Goal: Task Accomplishment & Management: Manage account settings

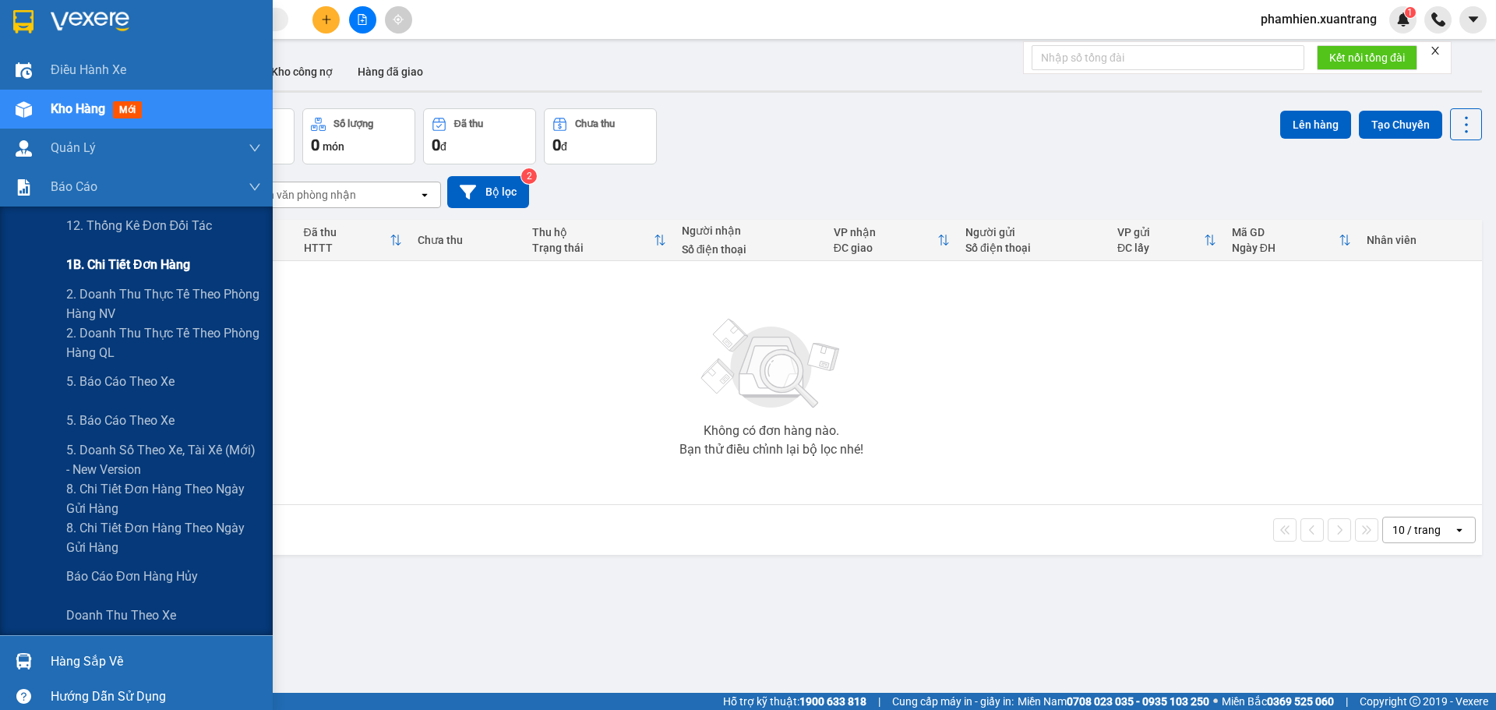
click at [123, 271] on span "1B. Chi tiết đơn hàng" at bounding box center [128, 264] width 124 height 19
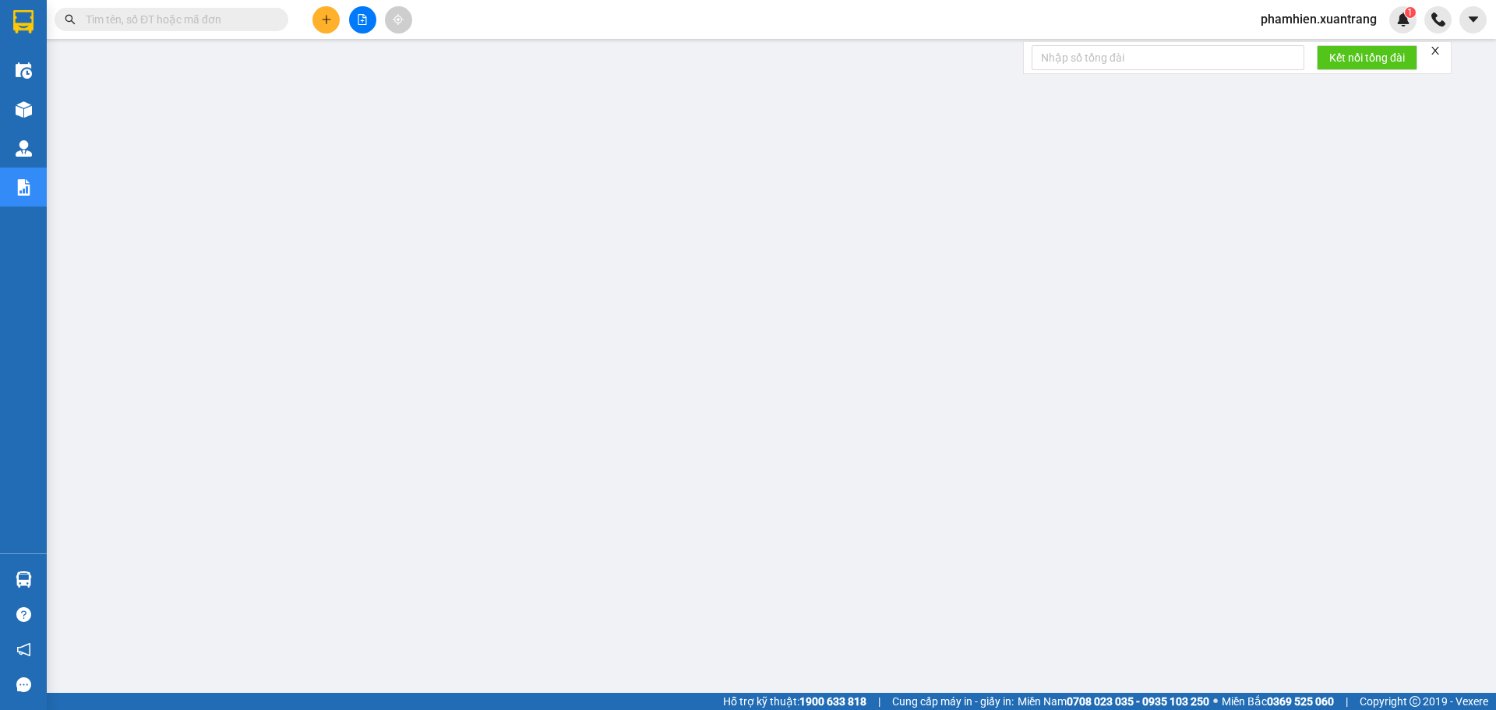
click at [136, 10] on span at bounding box center [172, 19] width 234 height 23
click at [159, 41] on main at bounding box center [748, 346] width 1496 height 693
click at [150, 37] on div "Kết quả tìm kiếm ( 0 ) Bộ lọc Gửi 3 ngày gần nhất No Data phamhien.xuantrang 1" at bounding box center [748, 19] width 1496 height 39
click at [140, 20] on input "text" at bounding box center [178, 19] width 184 height 17
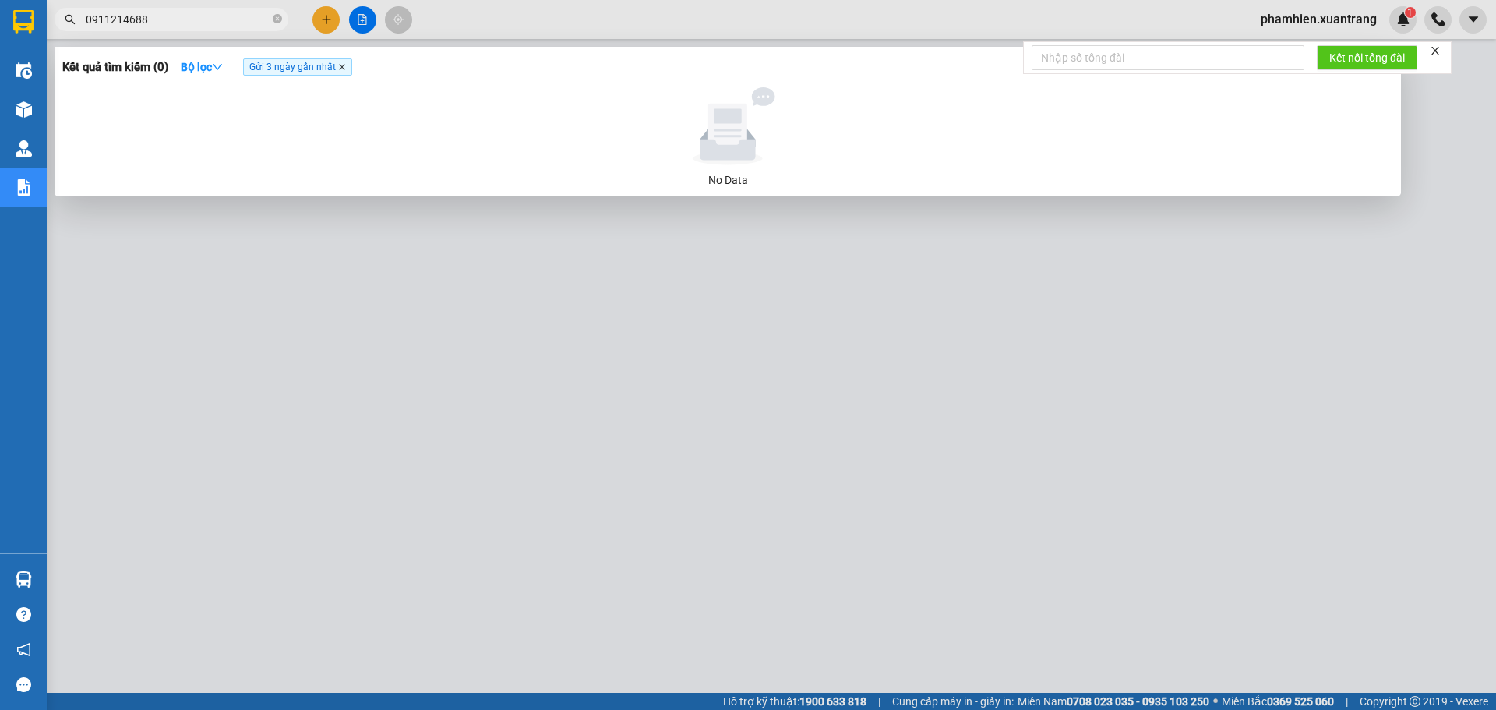
type input "0911214688"
click at [345, 69] on icon "close" at bounding box center [342, 67] width 8 height 8
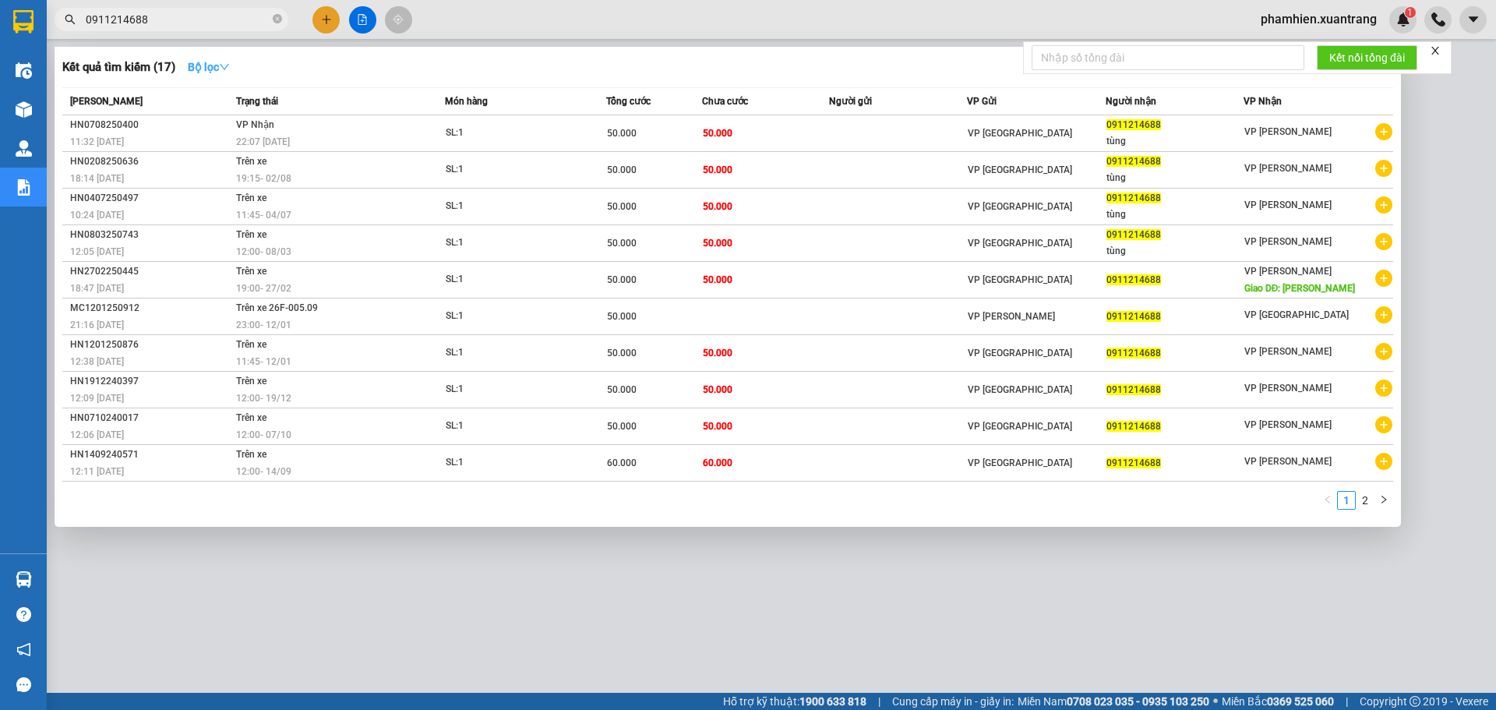
click at [219, 65] on strong "Bộ lọc" at bounding box center [209, 67] width 42 height 12
drag, startPoint x: 746, startPoint y: 61, endPoint x: 722, endPoint y: 62, distance: 23.4
click at [744, 61] on div "Kết quả tìm kiếm ( 17 ) Bộ lọc" at bounding box center [727, 67] width 1331 height 25
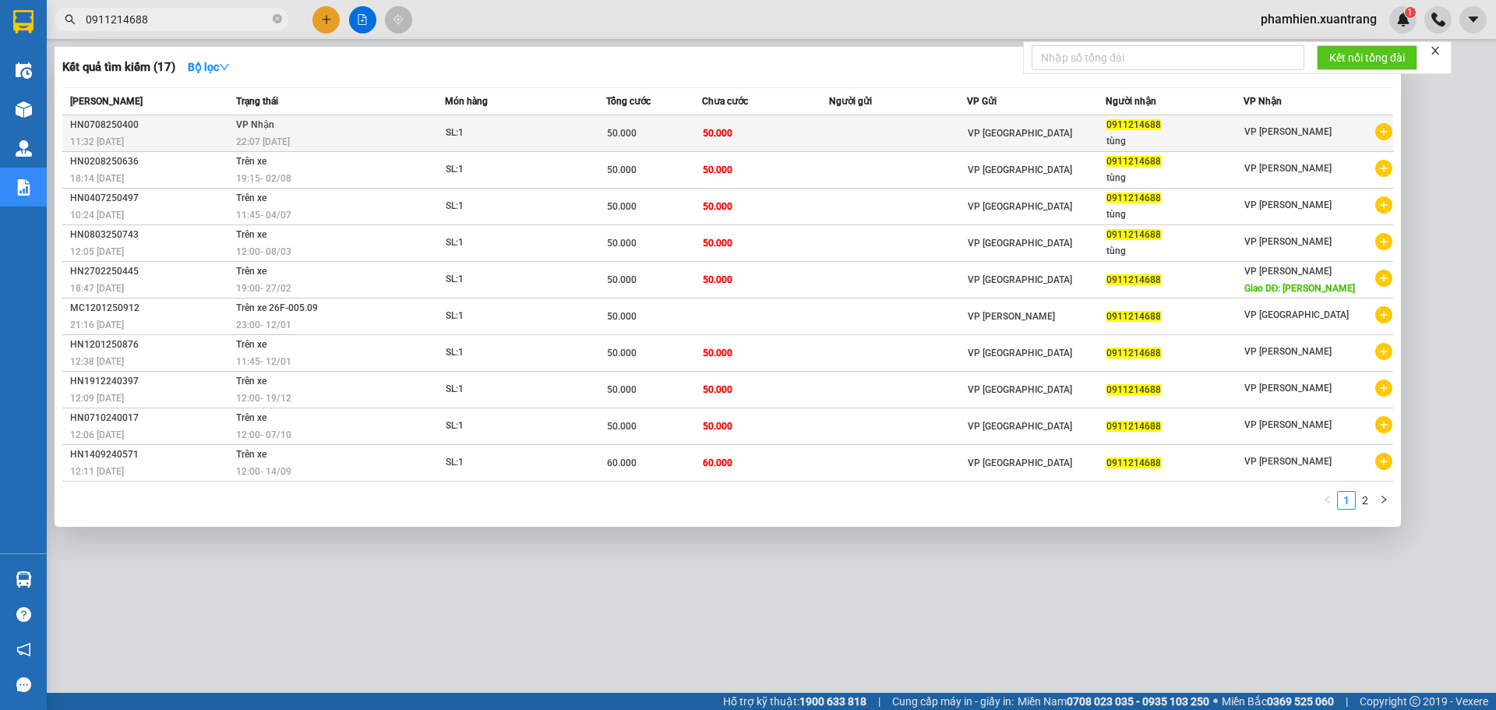
click at [788, 118] on td "50.000" at bounding box center [766, 133] width 128 height 37
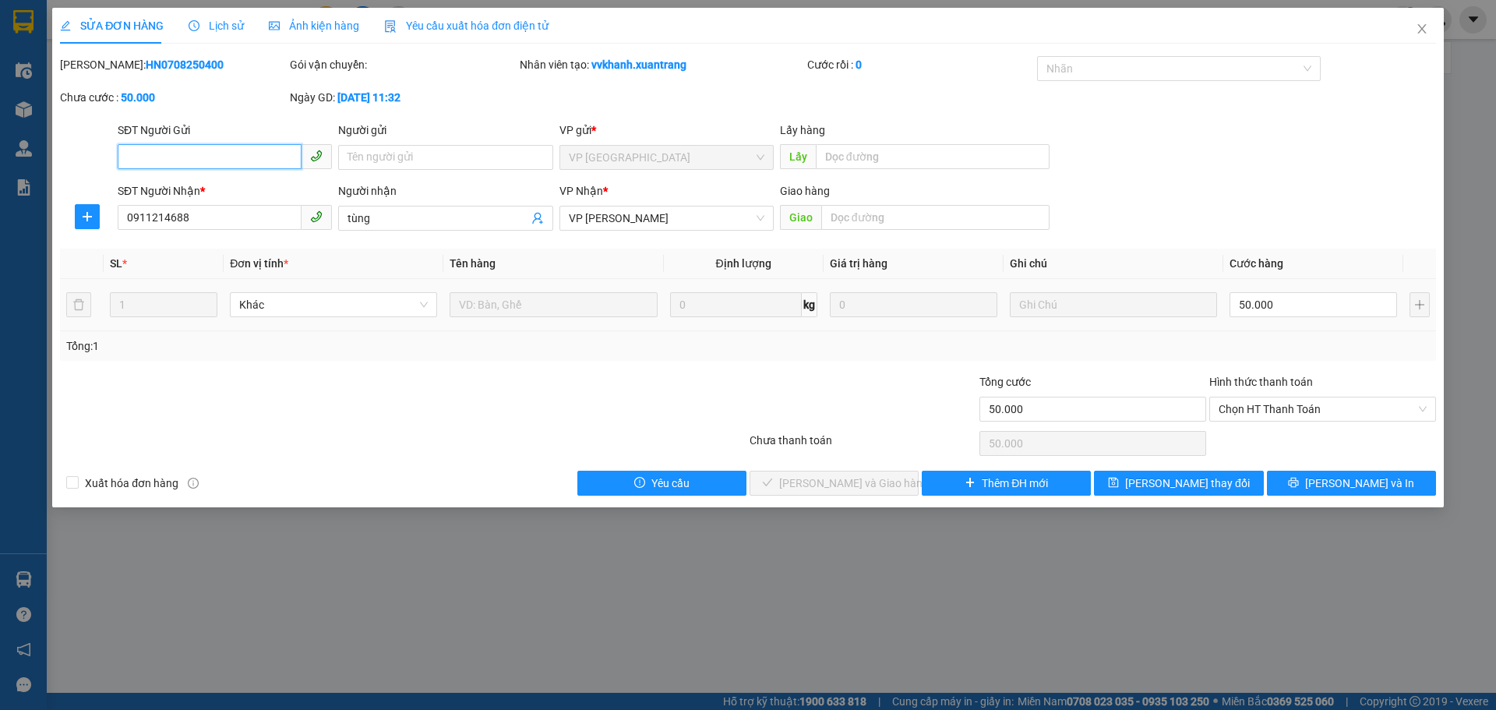
type input "0911214688"
type input "tùng"
type input "50.000"
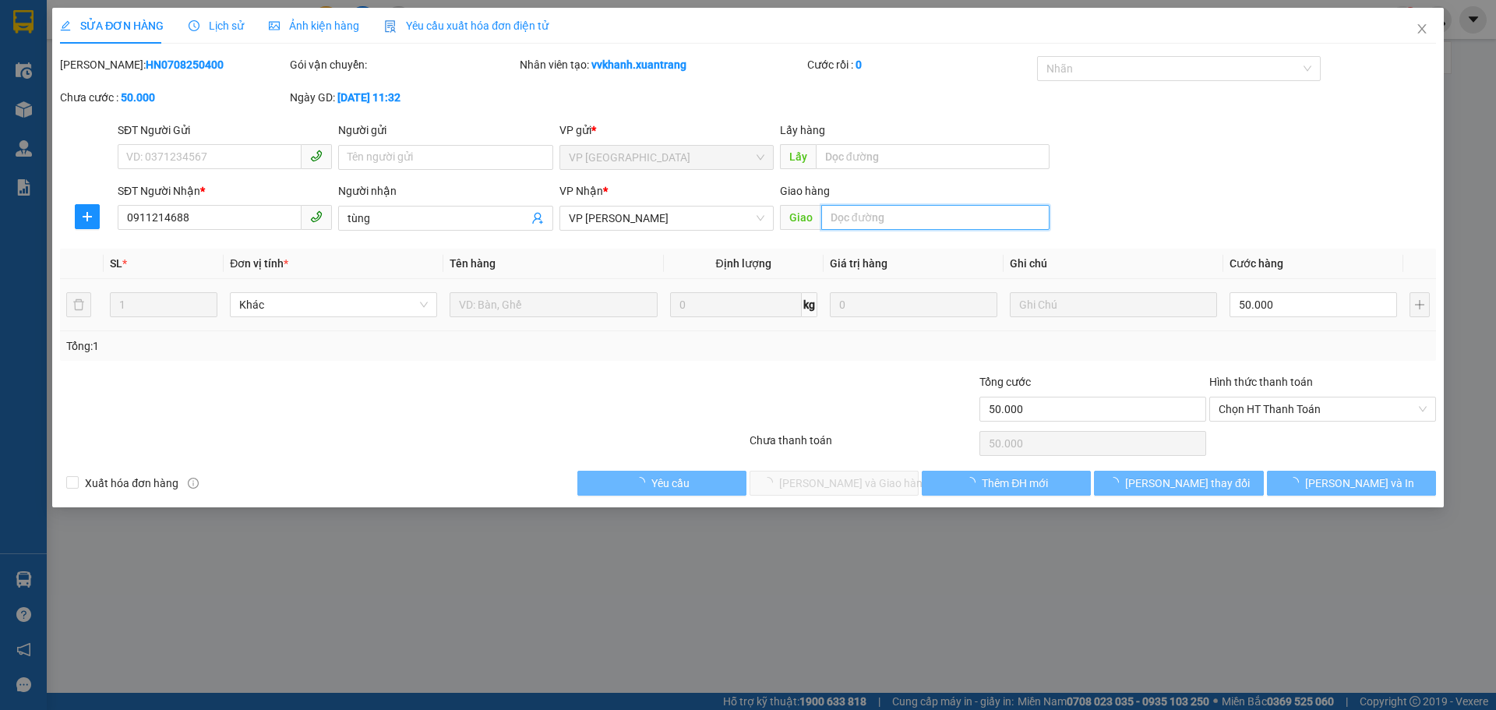
click at [986, 225] on input "text" at bounding box center [935, 217] width 228 height 25
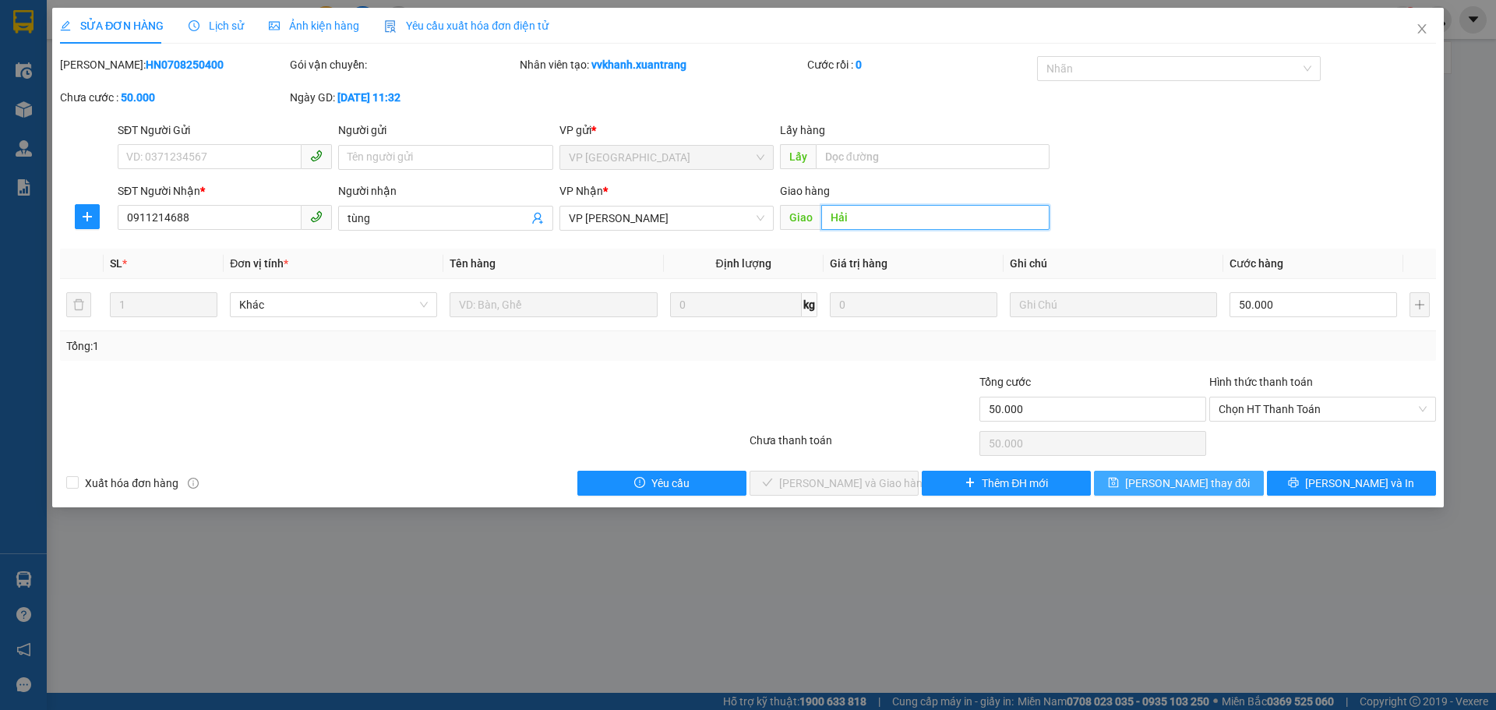
type input "Hải"
click at [1212, 483] on span "Lưu thay đổi" at bounding box center [1187, 483] width 125 height 17
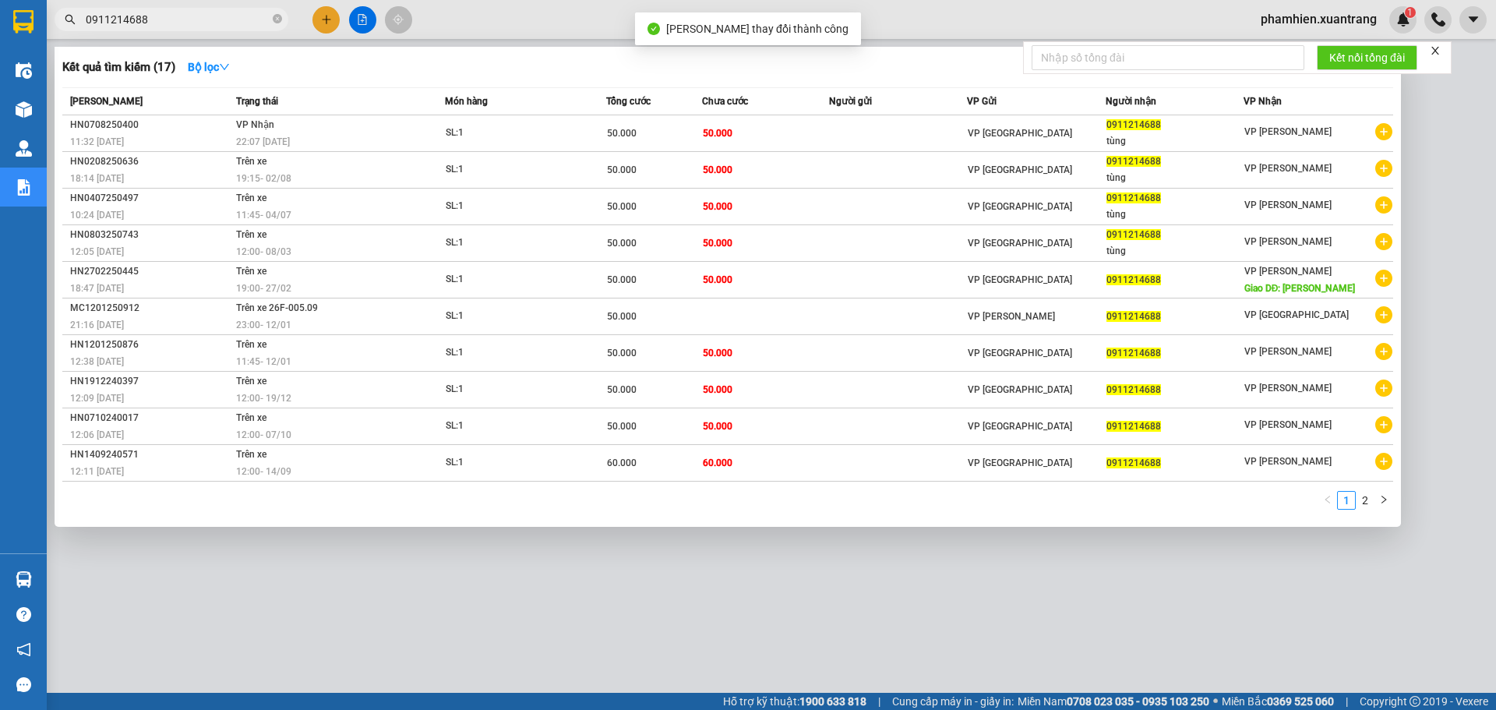
click at [181, 17] on input "0911214688" at bounding box center [178, 19] width 184 height 17
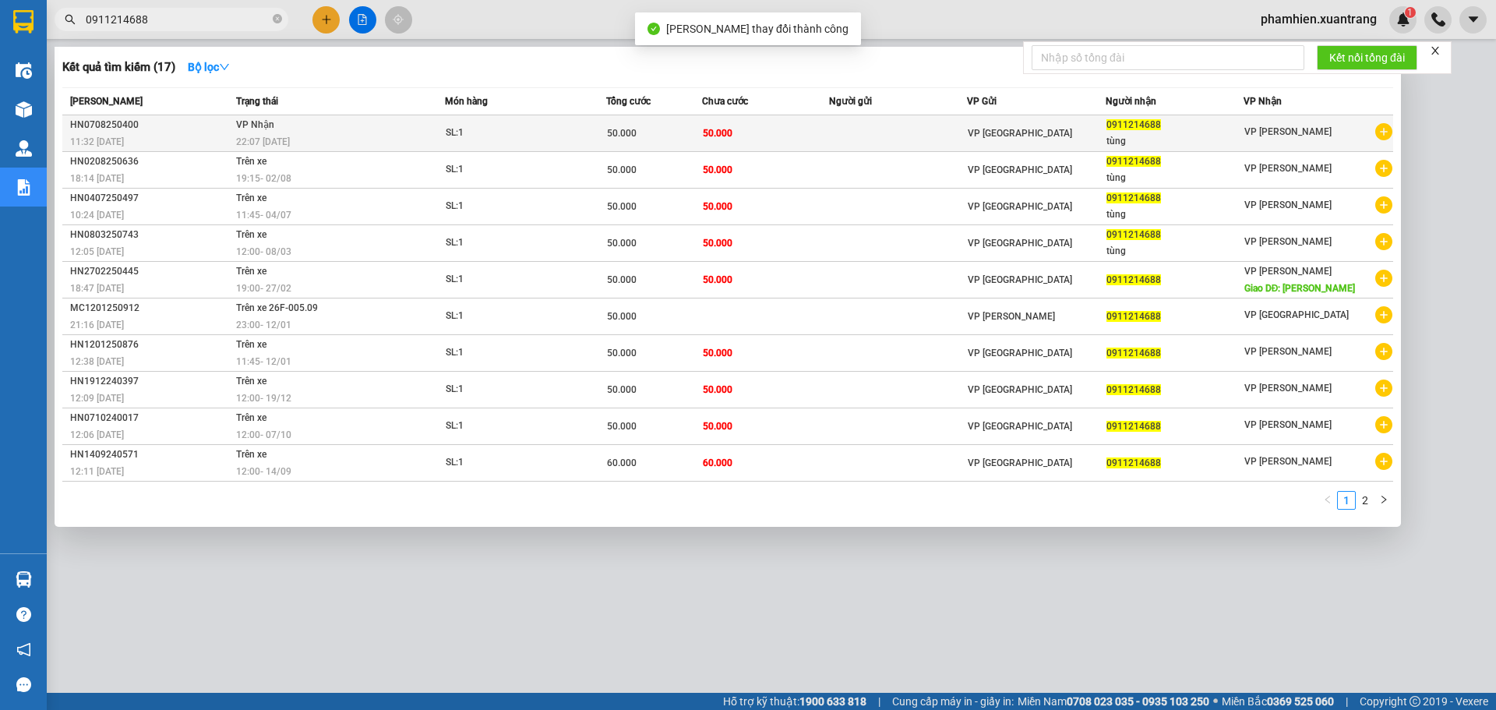
click at [780, 142] on td "50.000" at bounding box center [766, 133] width 128 height 37
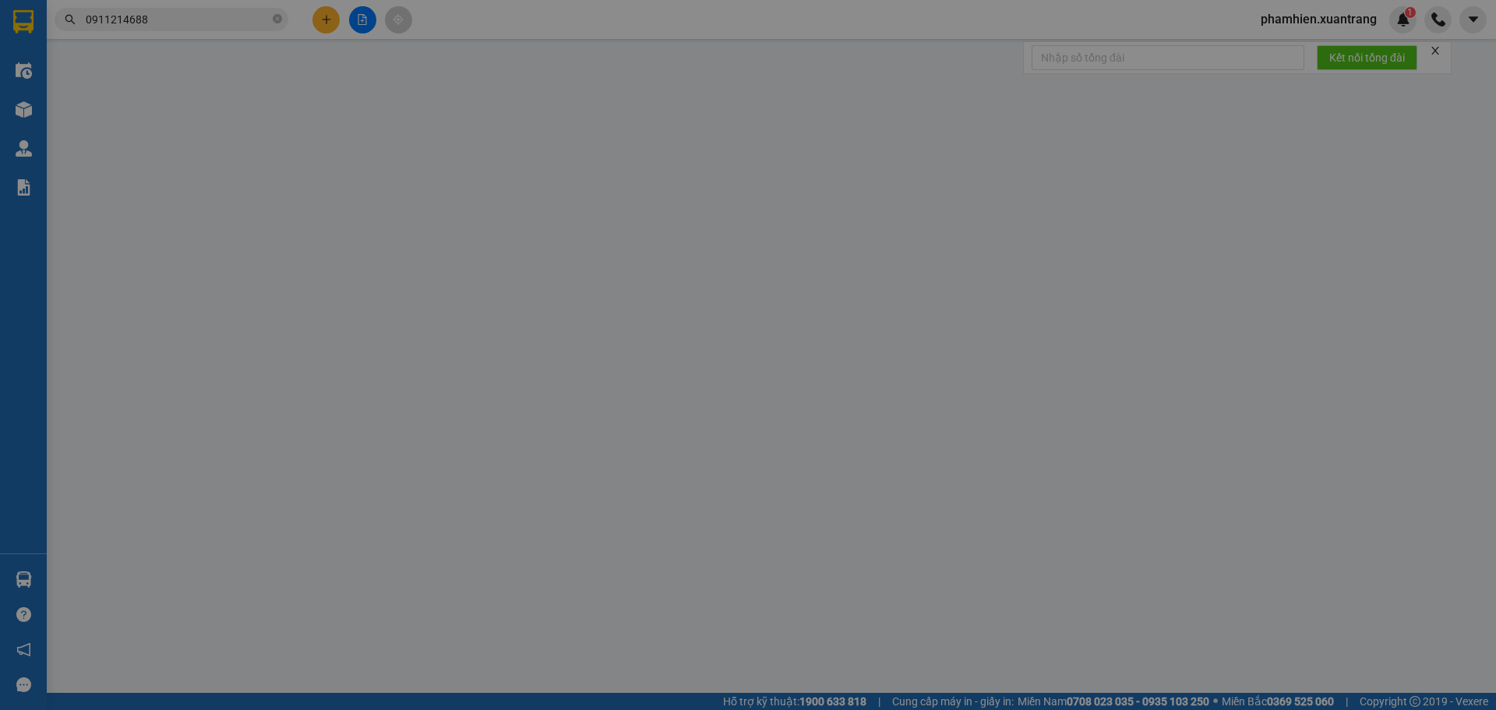
type input "0911214688"
type input "tùng"
type input "Hải"
type input "50.000"
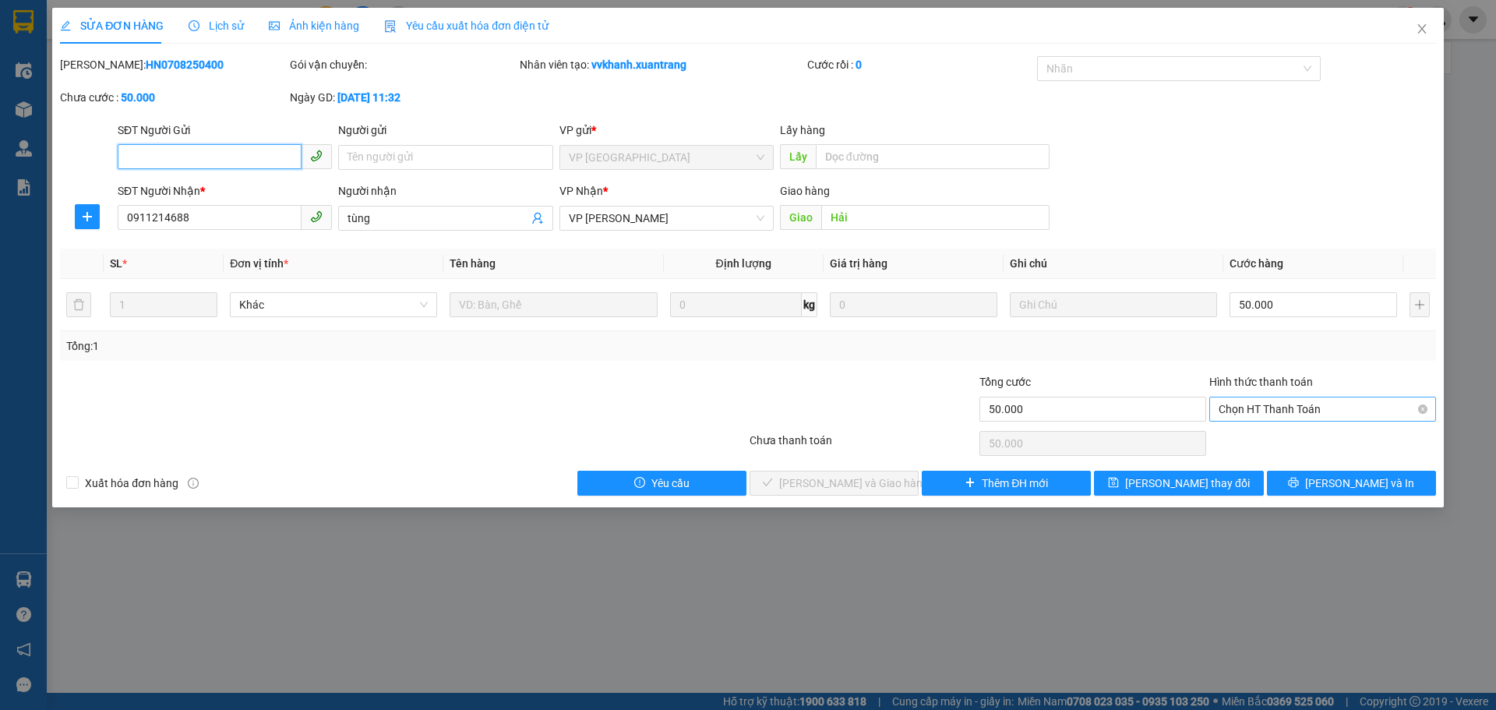
click at [1255, 401] on span "Chọn HT Thanh Toán" at bounding box center [1323, 408] width 208 height 23
click at [1244, 435] on div "Tại văn phòng" at bounding box center [1323, 440] width 208 height 17
type input "0"
click at [849, 488] on span "Lưu và Giao hàng" at bounding box center [854, 483] width 150 height 17
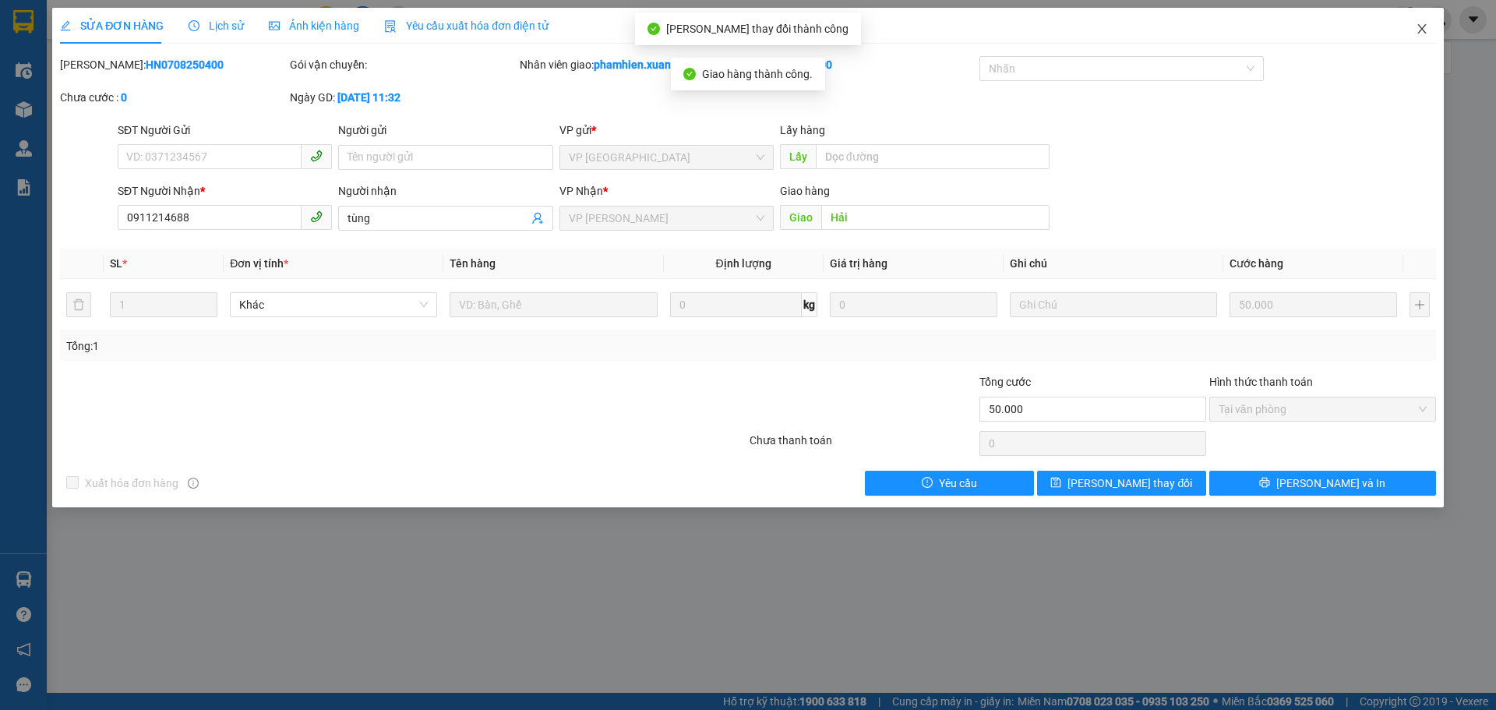
click at [1419, 22] on span "Close" at bounding box center [1422, 30] width 44 height 44
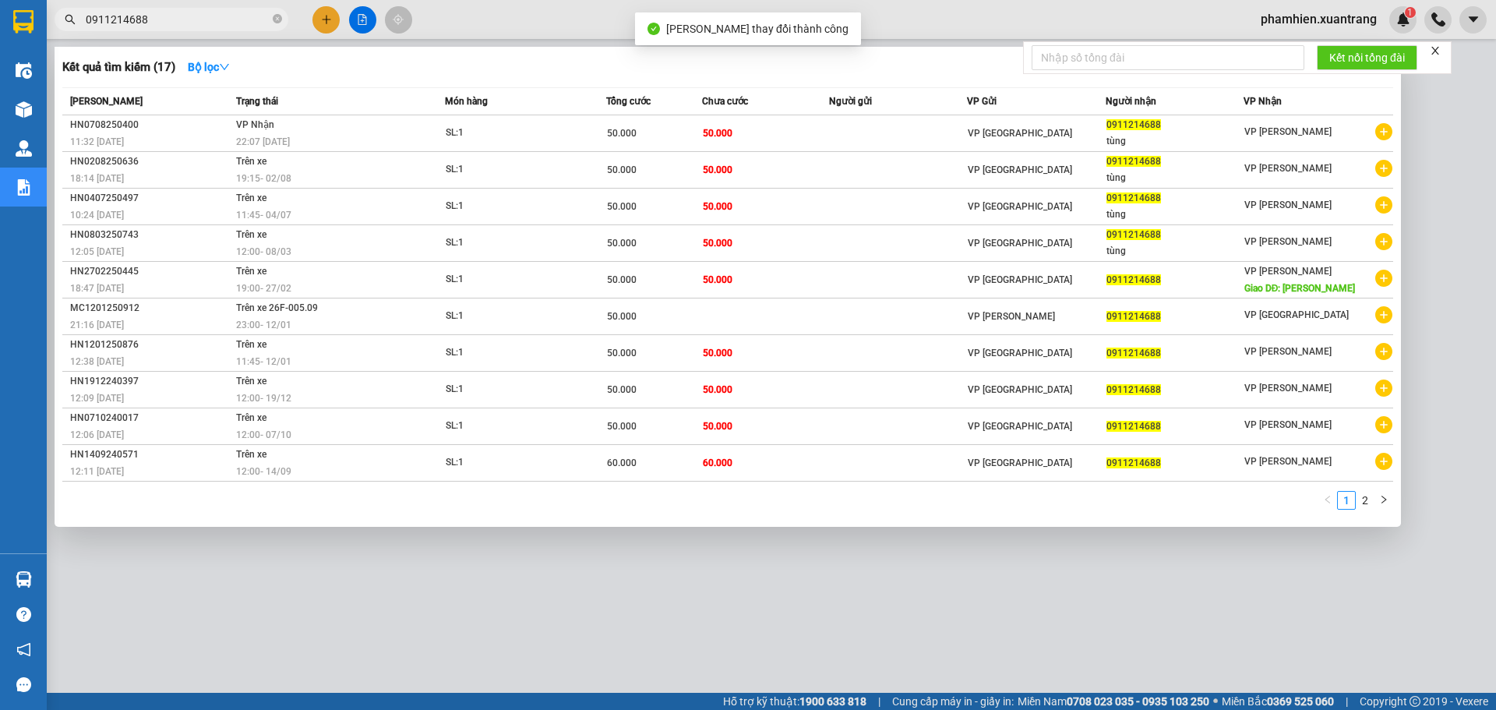
click at [122, 26] on input "0911214688" at bounding box center [178, 19] width 184 height 17
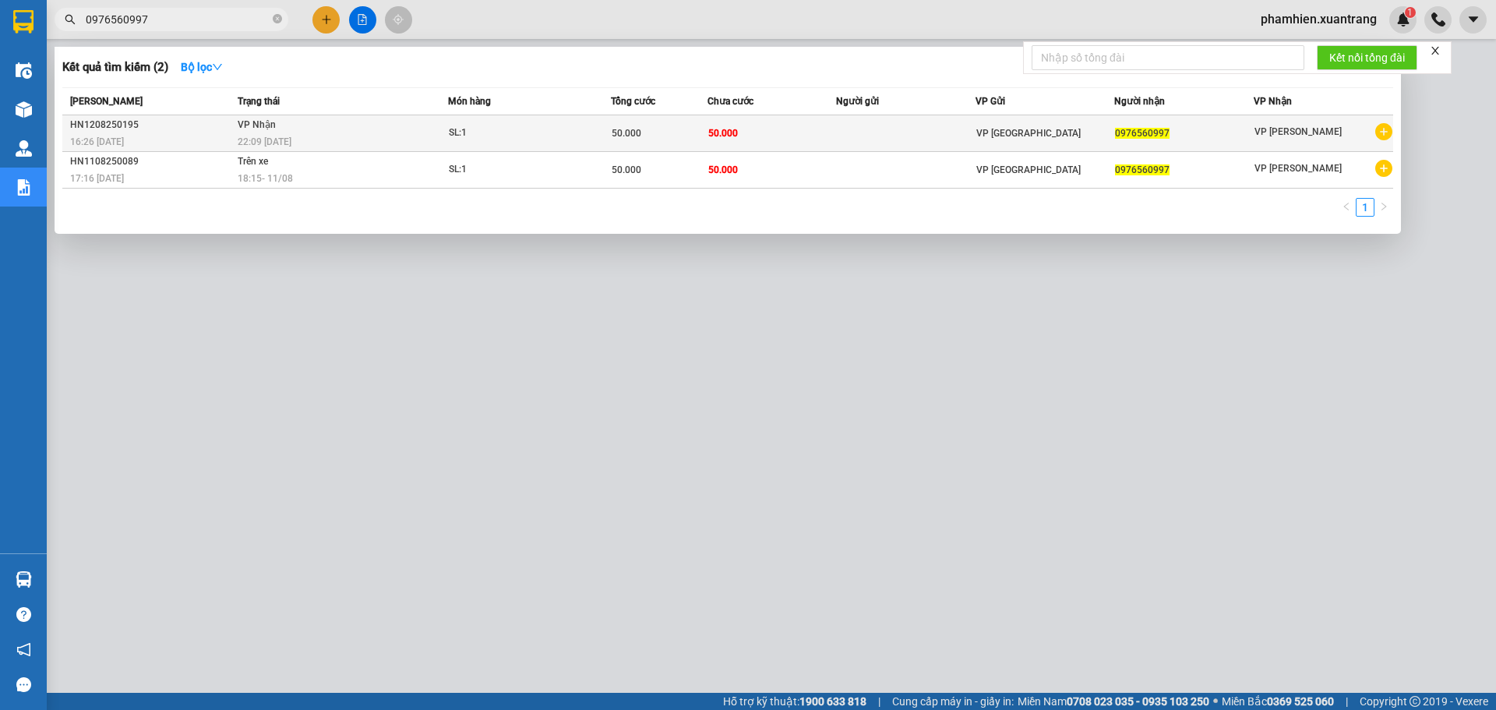
type input "0976560997"
click at [805, 137] on td "50.000" at bounding box center [772, 133] width 129 height 37
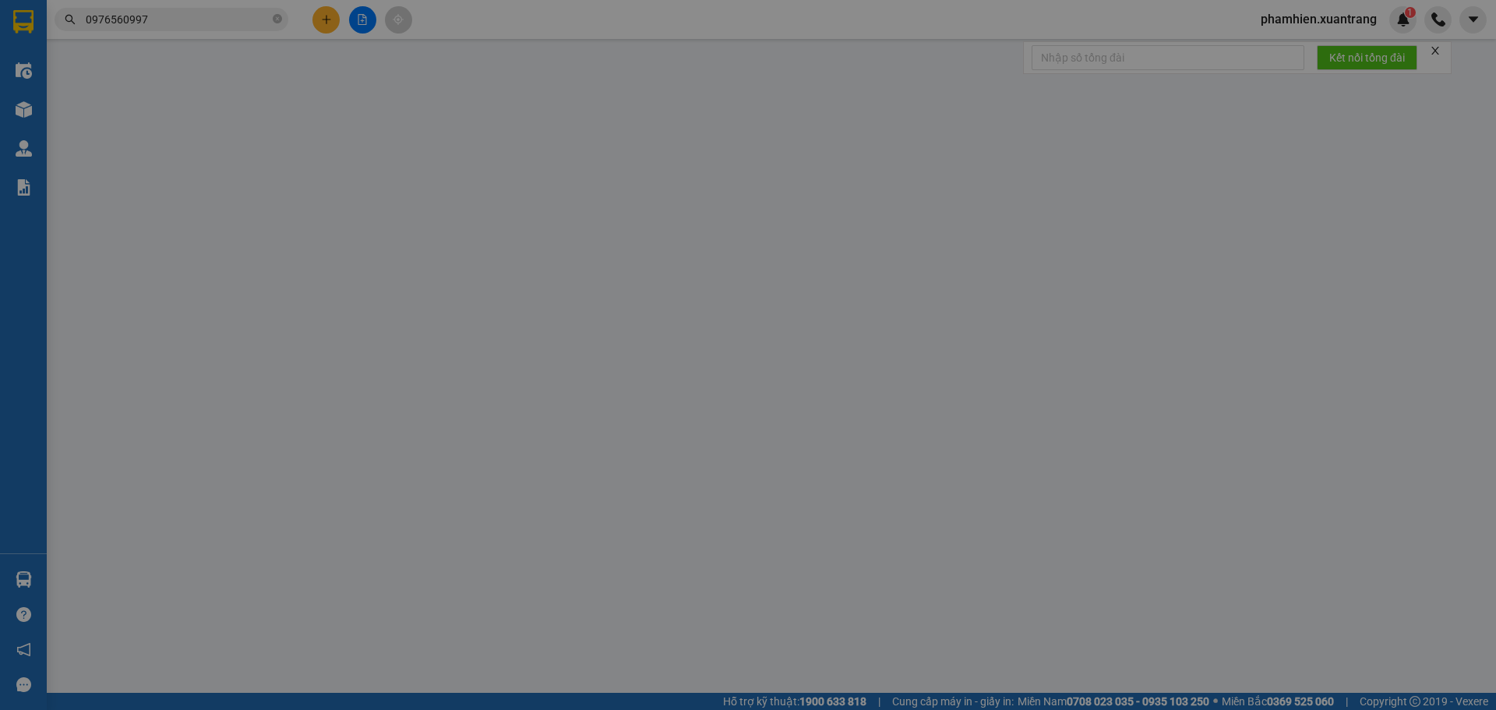
type input "0976560997"
type input "50.000"
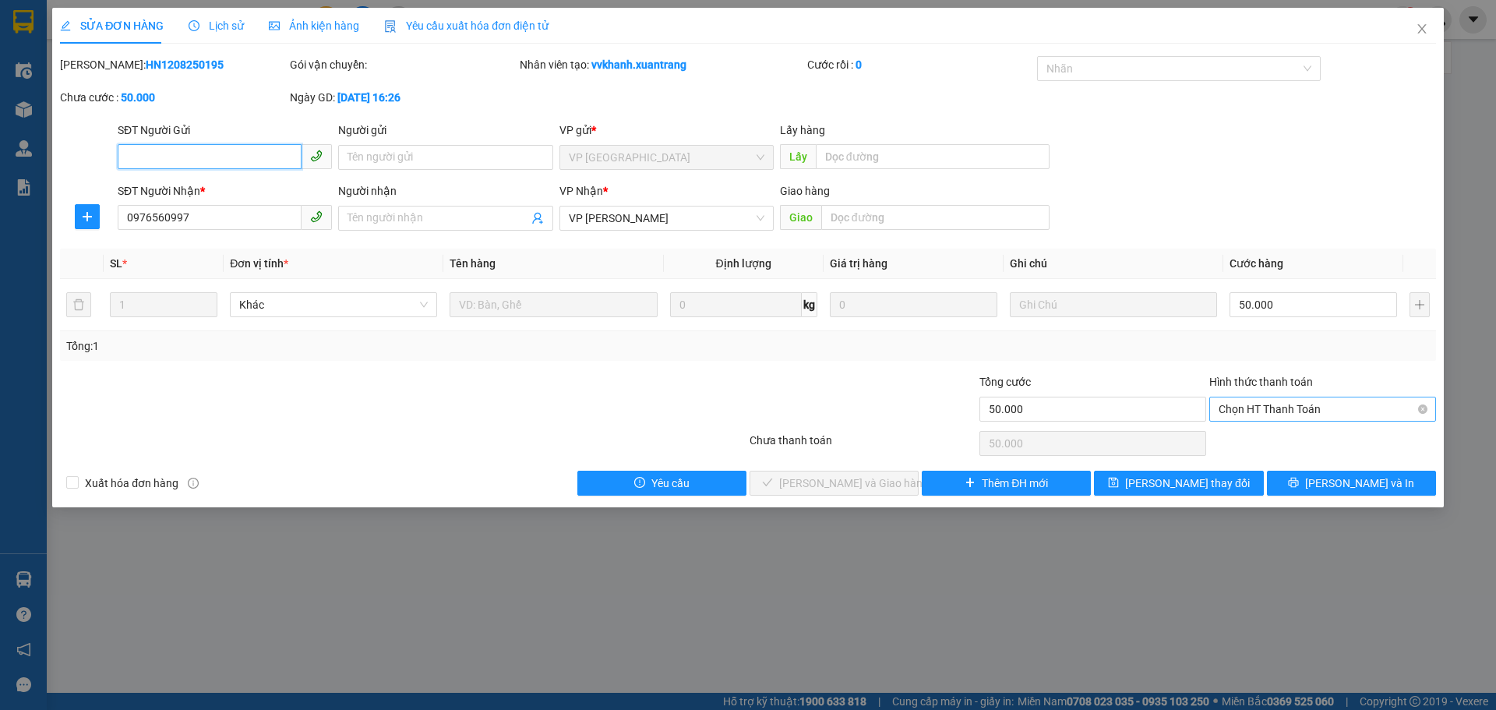
click at [1316, 405] on span "Chọn HT Thanh Toán" at bounding box center [1323, 408] width 208 height 23
click at [1262, 444] on div "Tại văn phòng" at bounding box center [1323, 440] width 208 height 17
type input "0"
drag, startPoint x: 857, startPoint y: 484, endPoint x: 863, endPoint y: 493, distance: 10.8
click at [865, 493] on button "Lưu và Giao hàng" at bounding box center [834, 483] width 169 height 25
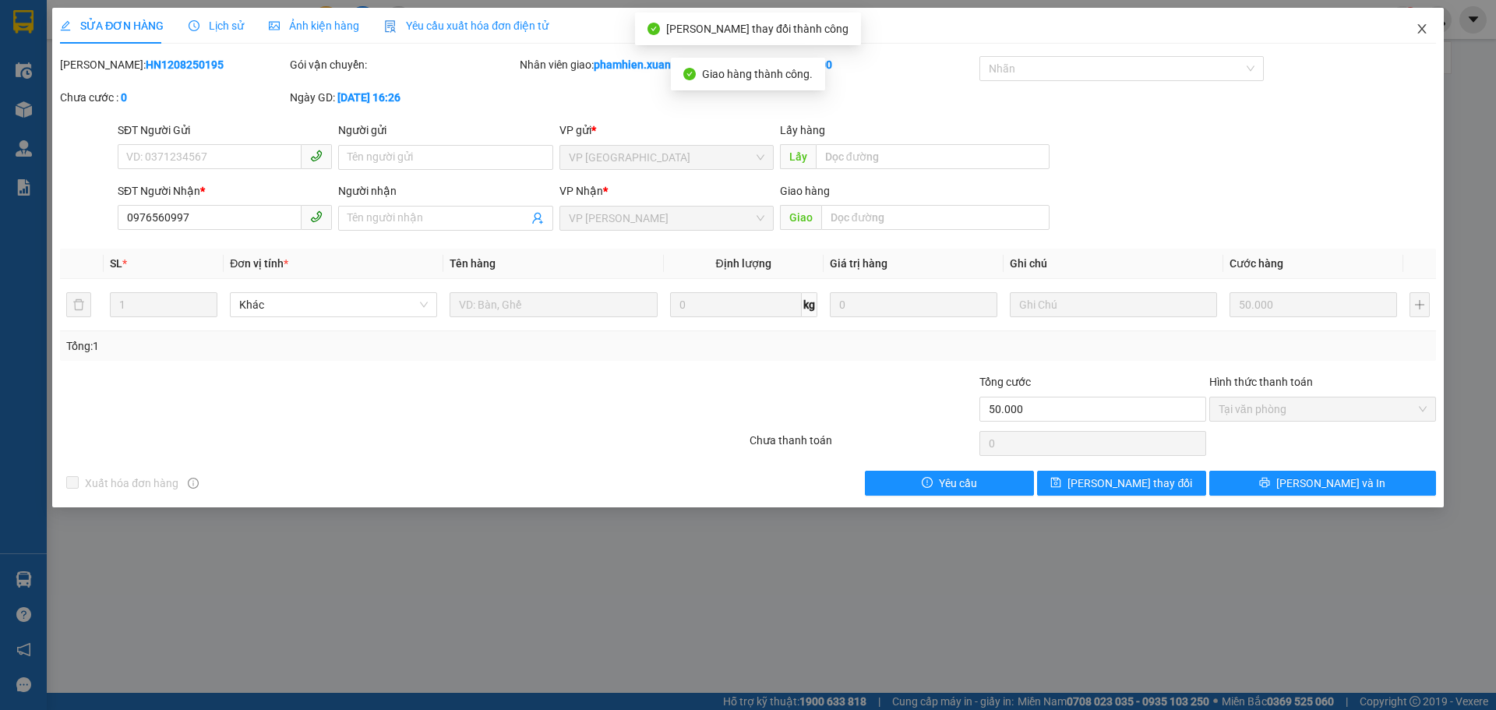
click at [1423, 32] on icon "close" at bounding box center [1422, 29] width 12 height 12
